Goal: Transaction & Acquisition: Purchase product/service

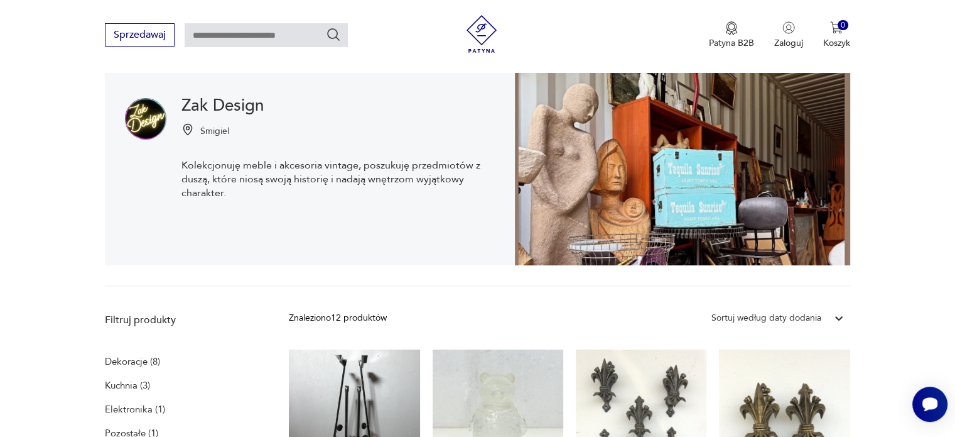
scroll to position [133, 0]
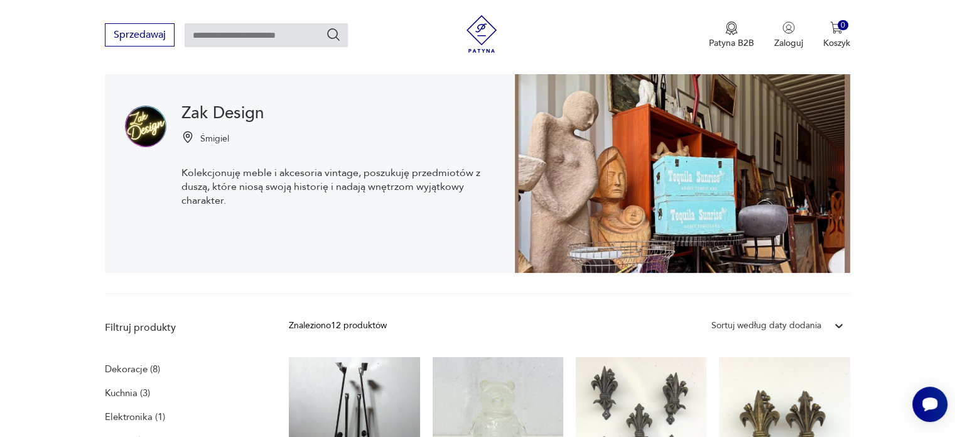
click at [837, 325] on icon at bounding box center [839, 326] width 8 height 4
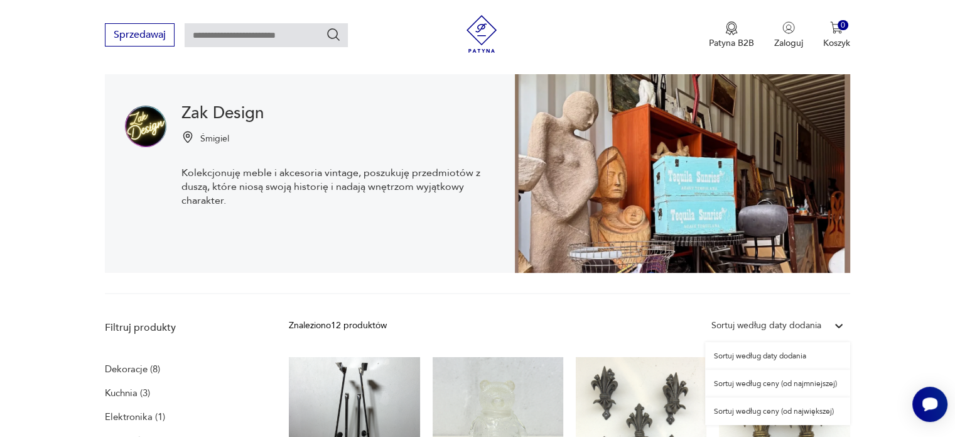
click at [794, 354] on div "Sortuj według daty dodania" at bounding box center [777, 356] width 145 height 28
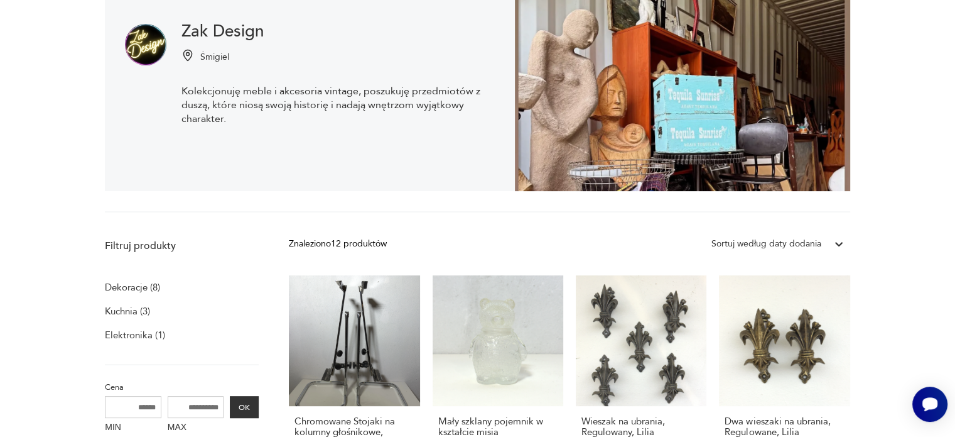
scroll to position [259, 0]
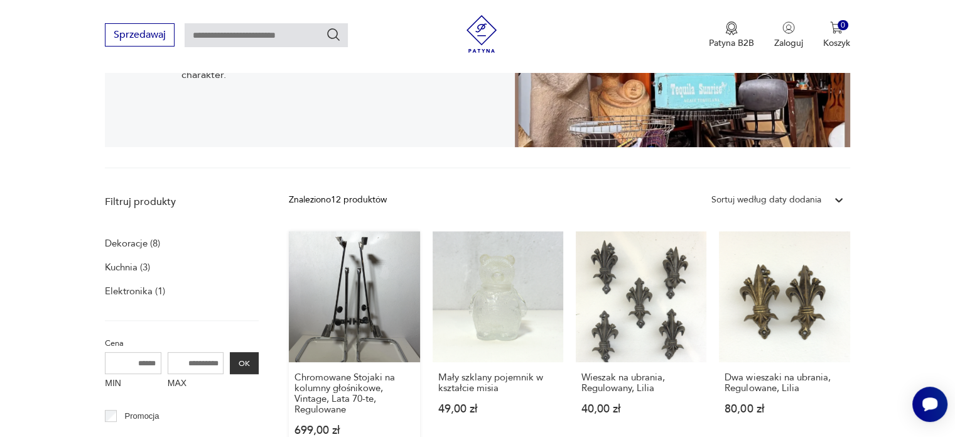
click at [347, 280] on link "Chromowane Stojaki na kolumny głośnikowe, Vintage, Lata 70-te, Regulowane 699,0…" at bounding box center [354, 345] width 131 height 229
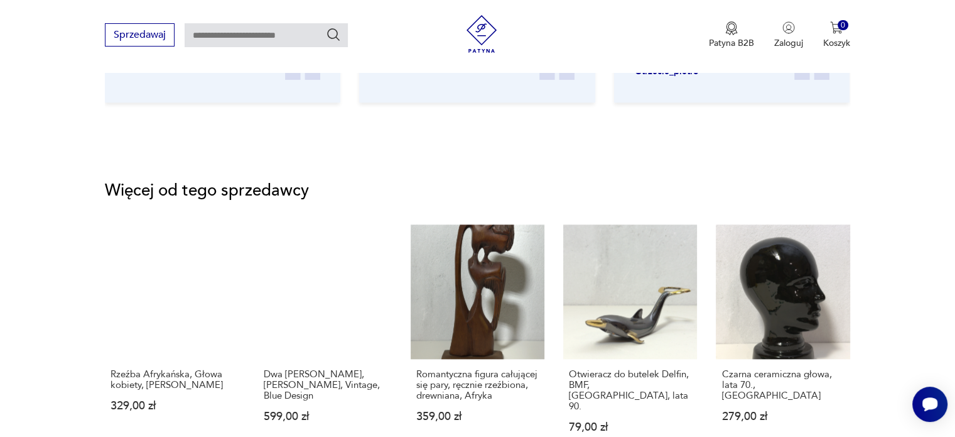
scroll to position [1633, 0]
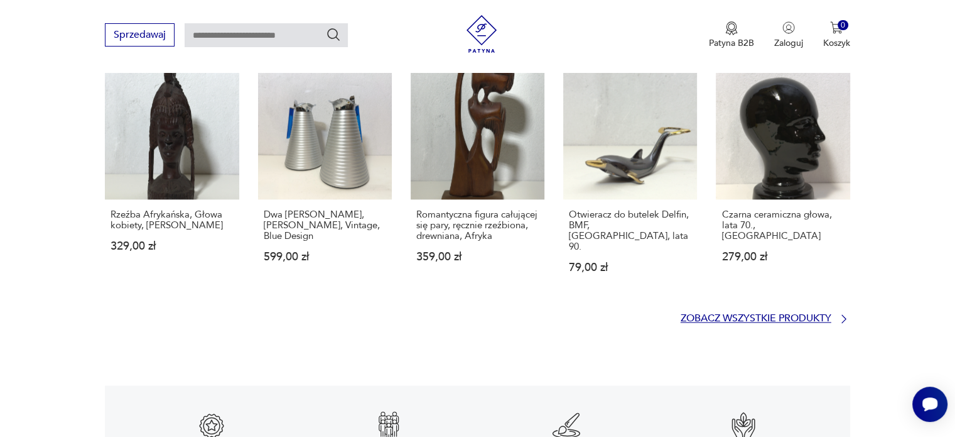
click at [734, 314] on p "Zobacz wszystkie produkty" at bounding box center [756, 318] width 151 height 8
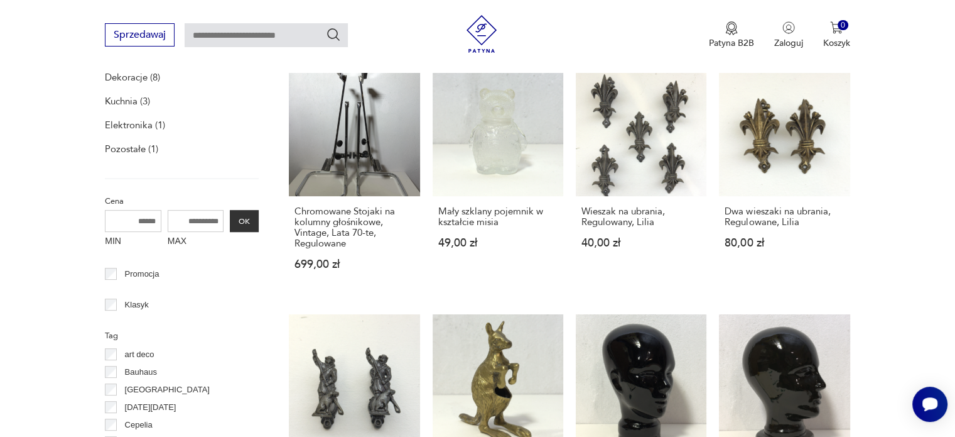
scroll to position [447, 0]
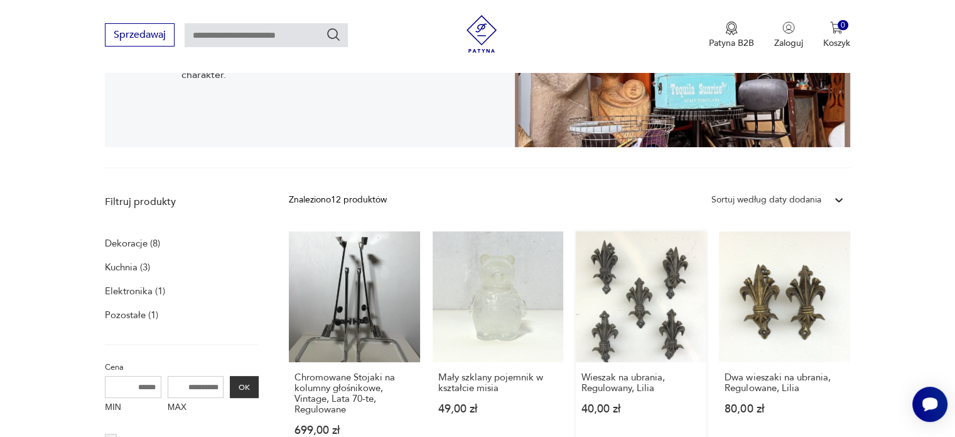
click at [631, 295] on link "Wieszak na ubrania, Regulowany, Lilia 40,00 zł" at bounding box center [641, 345] width 131 height 229
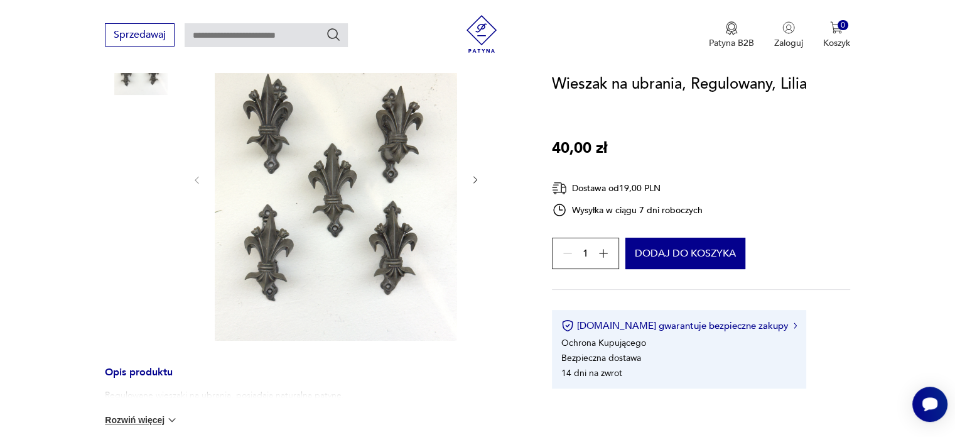
scroll to position [188, 0]
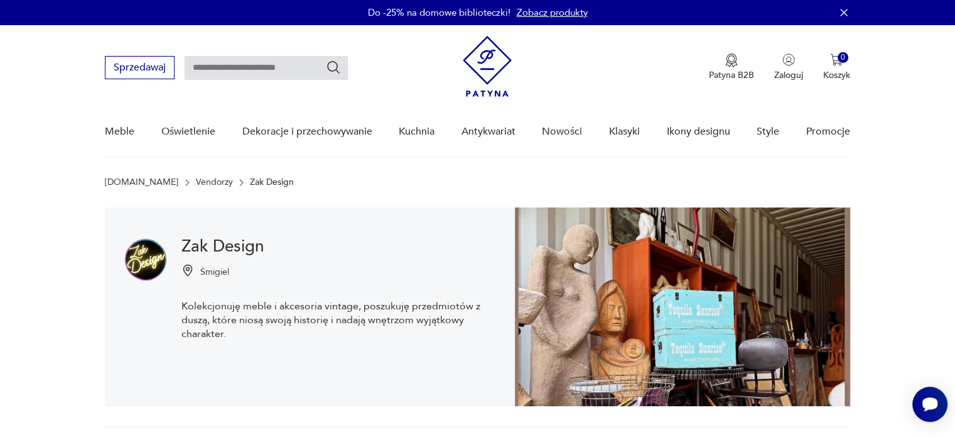
click at [253, 67] on input "text" at bounding box center [266, 68] width 163 height 24
type input "********"
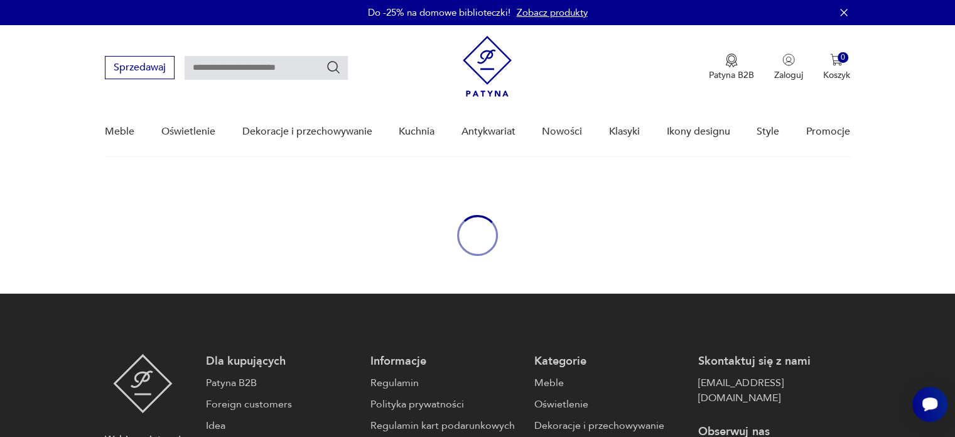
type input "********"
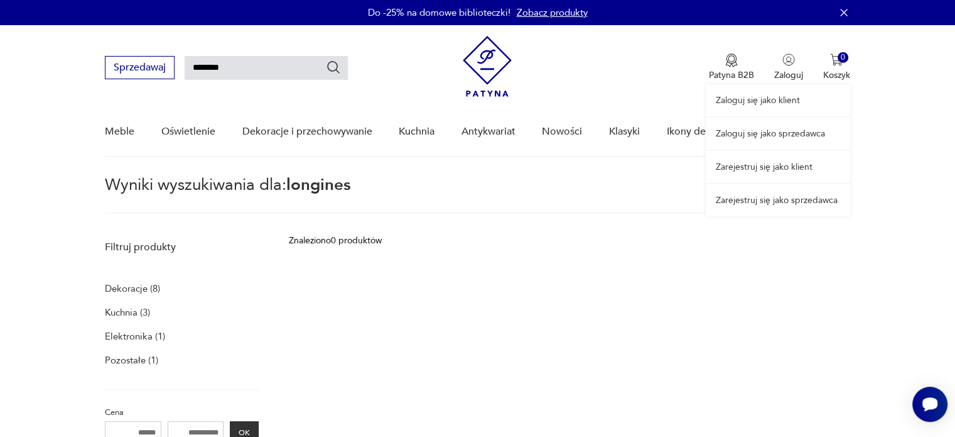
click at [839, 65] on div "Zaloguj się jako klient Zaloguj się jako sprzedawca Zarejestruj się jako klient…" at bounding box center [778, 120] width 144 height 191
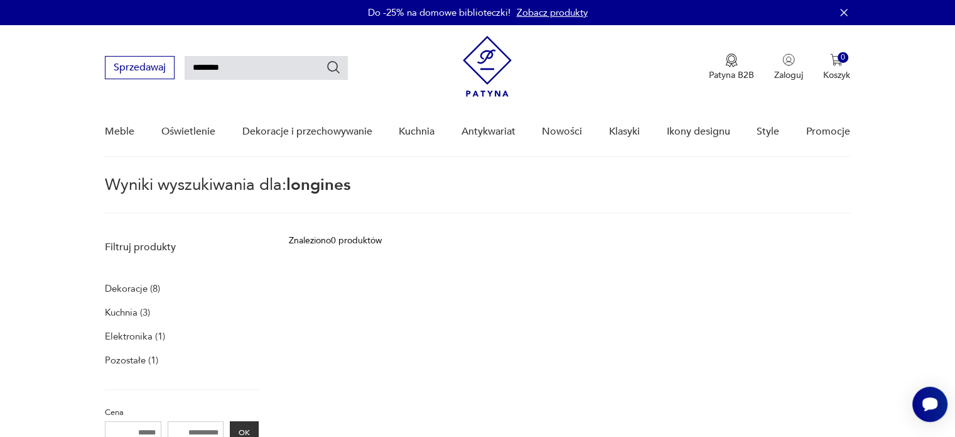
click at [842, 11] on icon "button" at bounding box center [843, 12] width 7 height 7
